Goal: Check status

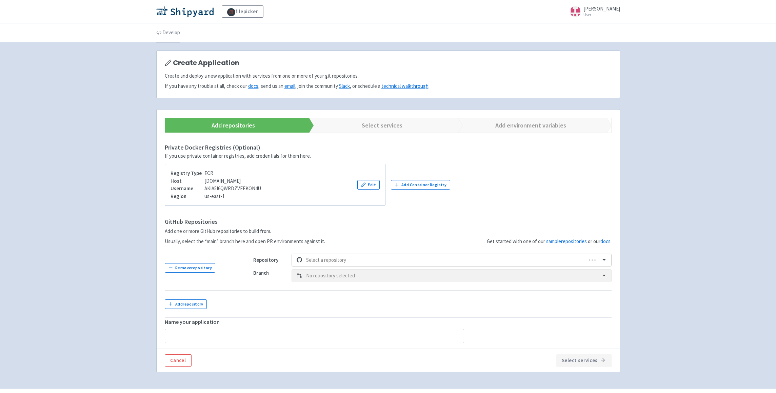
click at [174, 30] on link "Develop" at bounding box center [168, 32] width 24 height 19
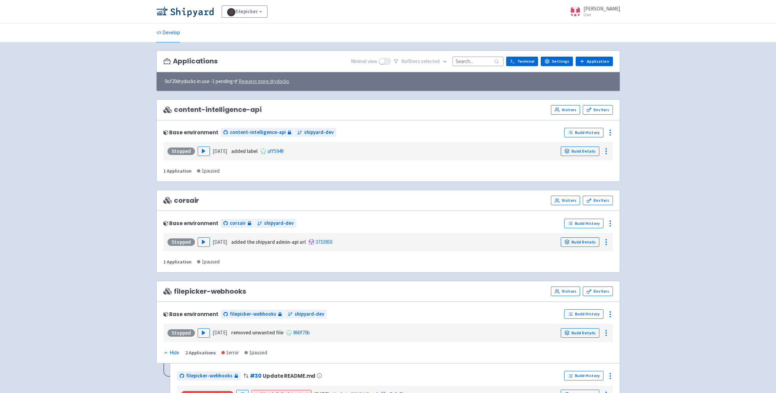
click at [264, 80] on u "Request more drydocks" at bounding box center [264, 81] width 50 height 6
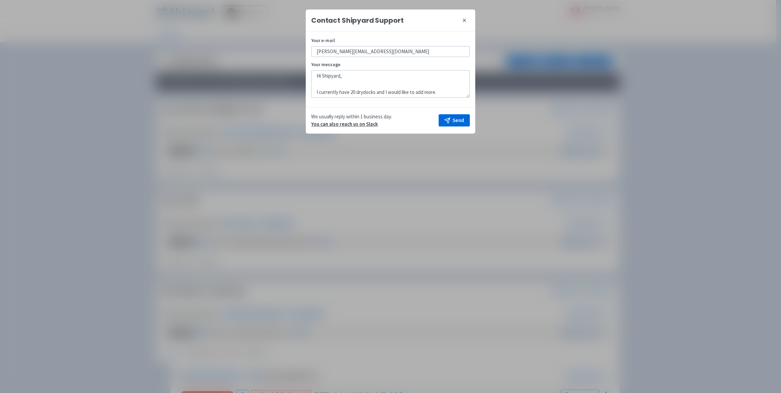
click at [464, 20] on icon at bounding box center [464, 20] width 3 height 3
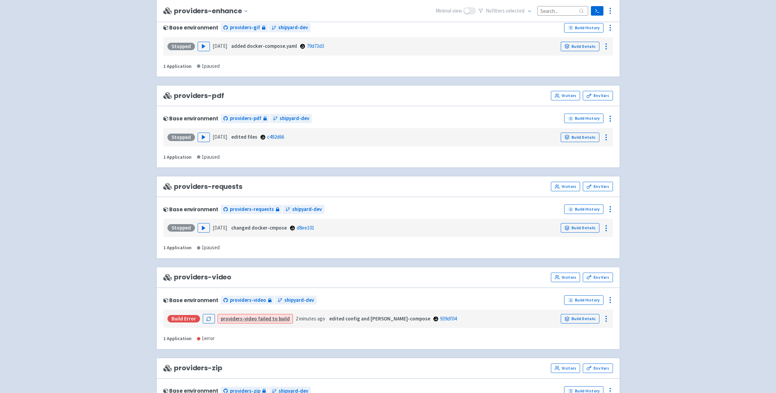
scroll to position [1249, 0]
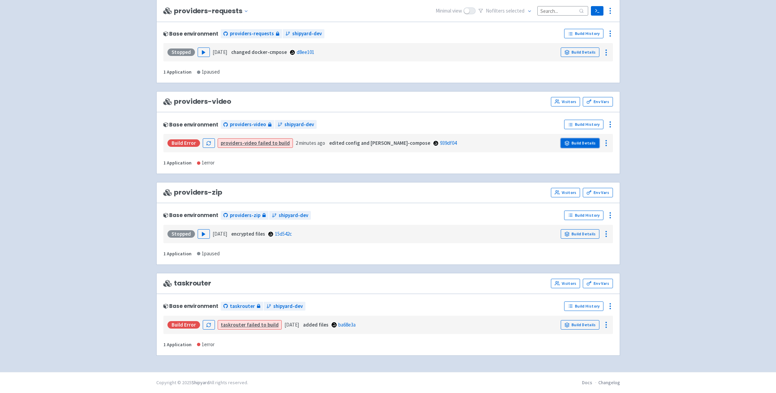
click at [576, 144] on link "Build Details" at bounding box center [580, 142] width 39 height 9
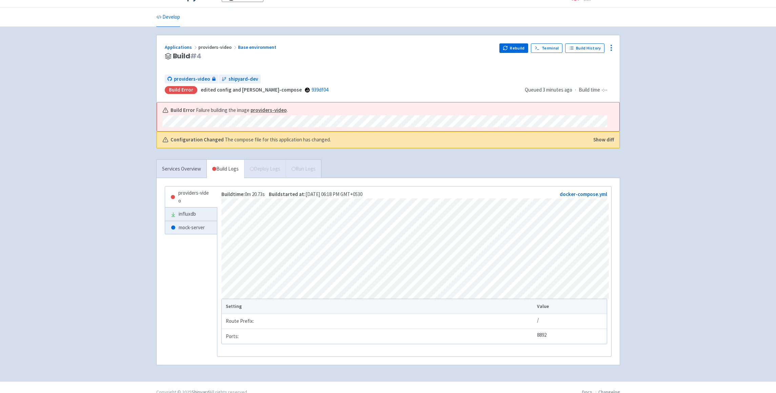
scroll to position [17, 0]
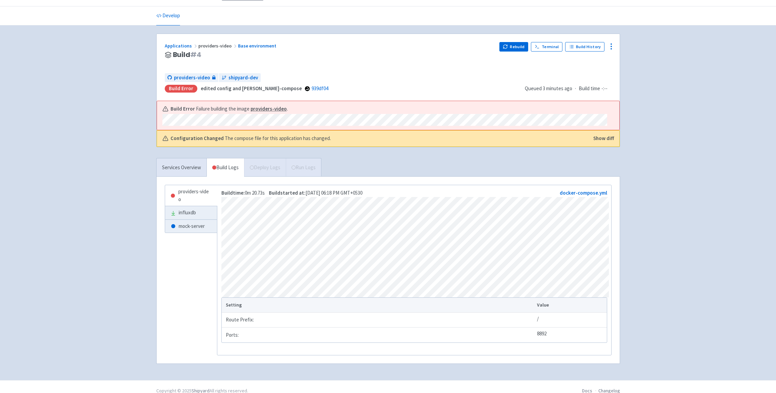
click at [270, 167] on div "Services Overview Build Logs Deploy Logs Run Logs" at bounding box center [238, 167] width 165 height 19
